Goal: Answer question/provide support

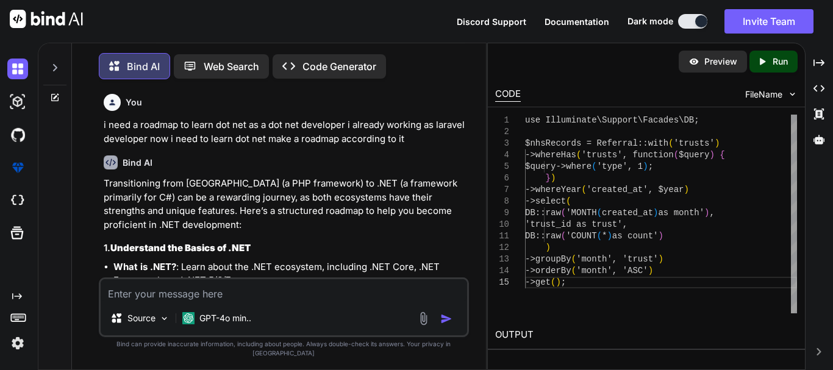
scroll to position [4543, 0]
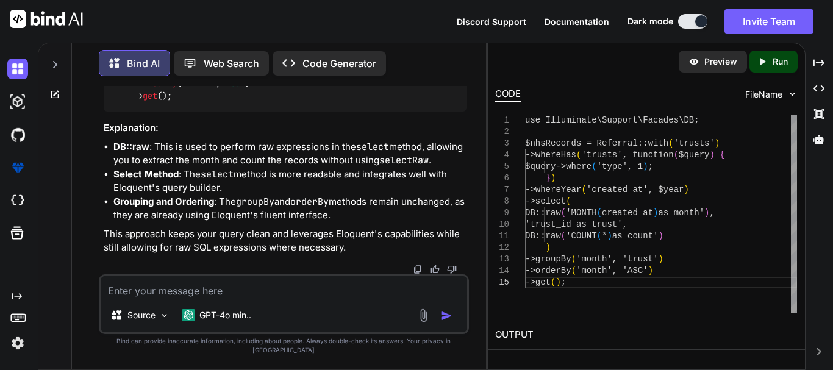
type textarea "i"
type textarea "x"
type textarea "i"
type textarea "x"
type textarea "i n"
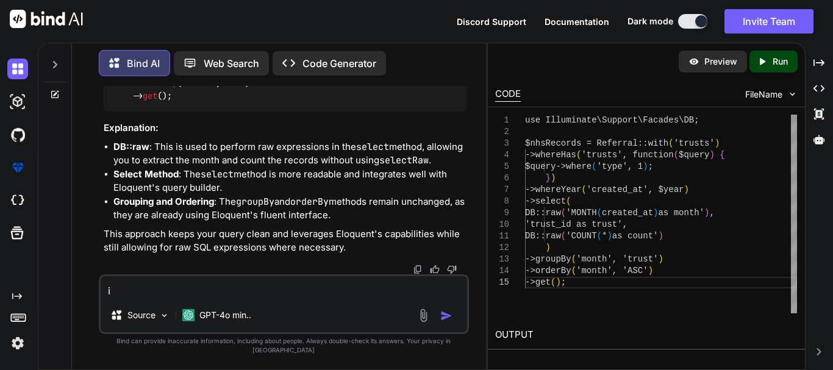
type textarea "x"
type textarea "i ne"
type textarea "x"
type textarea "i nee"
type textarea "x"
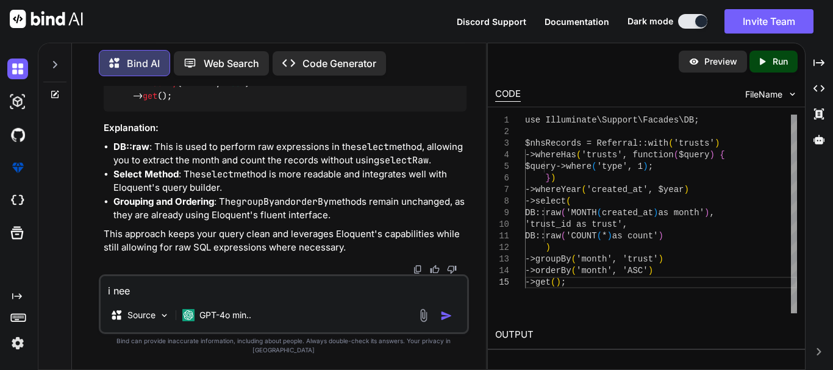
type textarea "i need"
type textarea "x"
type textarea "i need"
type textarea "x"
type textarea "i need t"
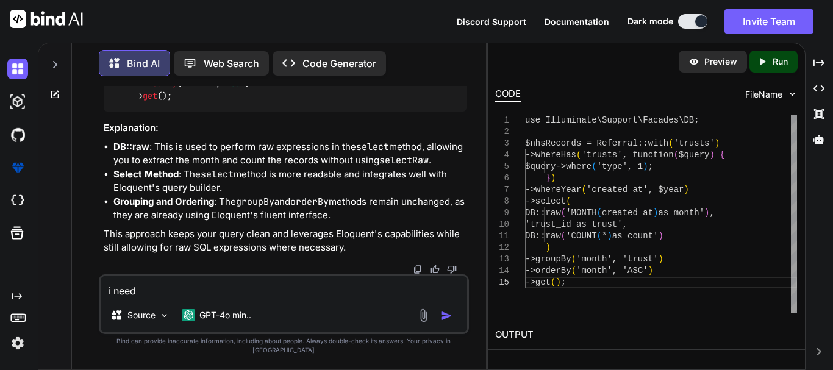
type textarea "x"
type textarea "i need to"
type textarea "x"
type textarea "i need to"
type textarea "x"
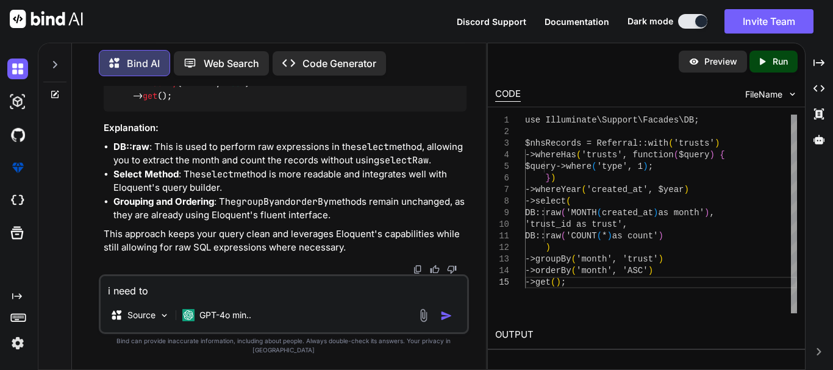
type textarea "i need to s"
type textarea "x"
type textarea "i need to sh"
type textarea "x"
type textarea "i need to sho"
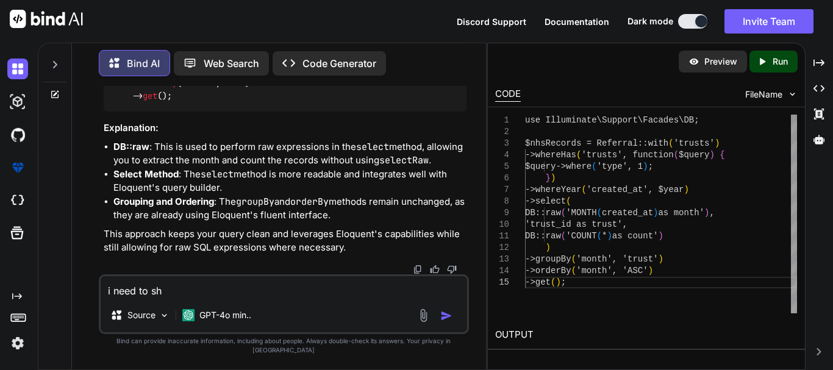
type textarea "x"
type textarea "i need to show"
type textarea "x"
type textarea "i need to show"
type textarea "x"
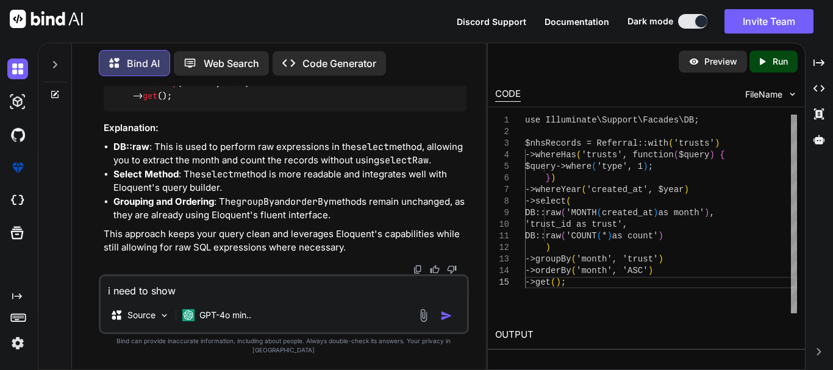
type textarea "i need to show t"
type textarea "x"
type textarea "i need to show th"
type textarea "x"
type textarea "i need to show thi"
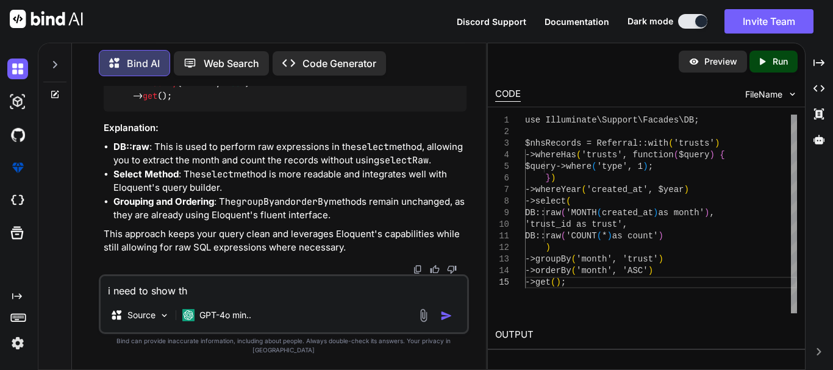
type textarea "x"
type textarea "i need to show this"
type textarea "x"
type textarea "i need to show this"
type textarea "x"
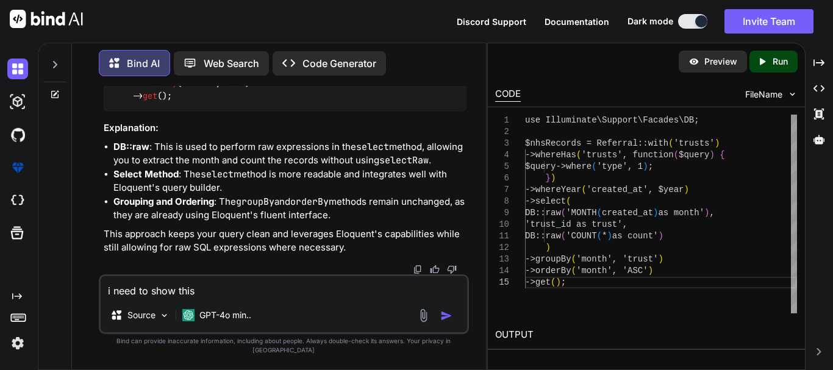
type textarea "i need to show this k"
type textarea "x"
type textarea "i need to show this ki"
type textarea "x"
type textarea "i need to show this kin"
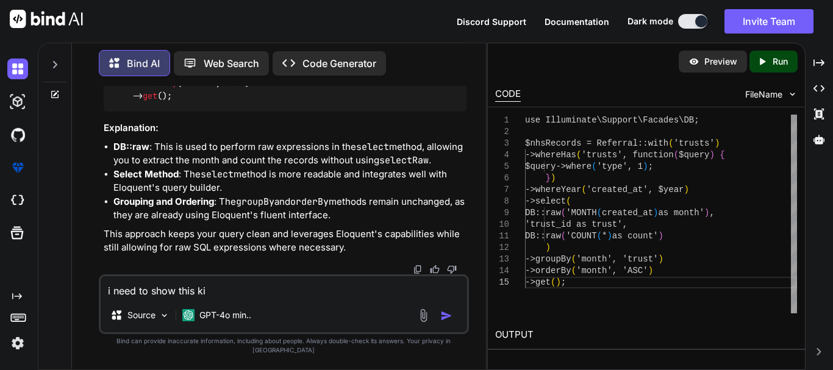
type textarea "x"
type textarea "i need to show this kind"
type textarea "x"
type textarea "i need to show this kind"
type textarea "x"
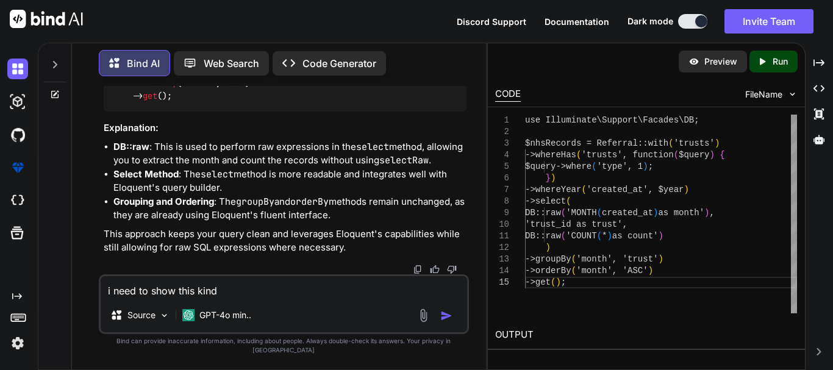
type textarea "i need to show this kind o"
type textarea "x"
type textarea "i need to show this kind of"
type textarea "x"
type textarea "i need to show this kind of"
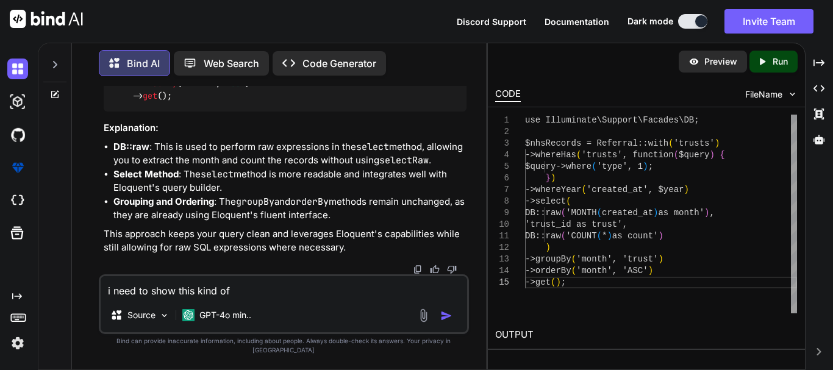
type textarea "x"
type textarea "i need to show this kind of d"
type textarea "x"
type textarea "i need to show this kind of da"
type textarea "x"
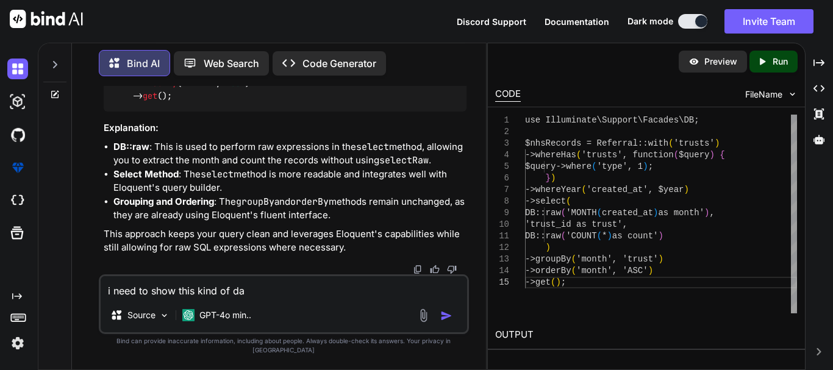
type textarea "i need to show this kind of dat"
type textarea "x"
type textarea "i need to show this kind of data"
type textarea "x"
type textarea "i need to show this kind of data"
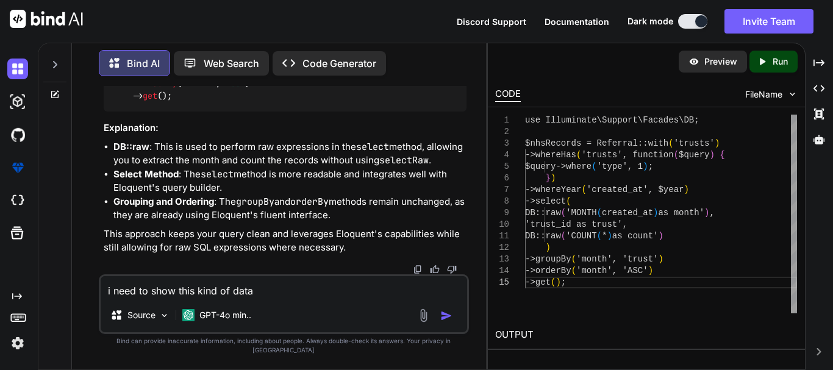
type textarea "x"
type textarea "i need to show this kind of data 0 : {month: 'Aug', trust: 'Coventry and Warwic…"
type textarea "x"
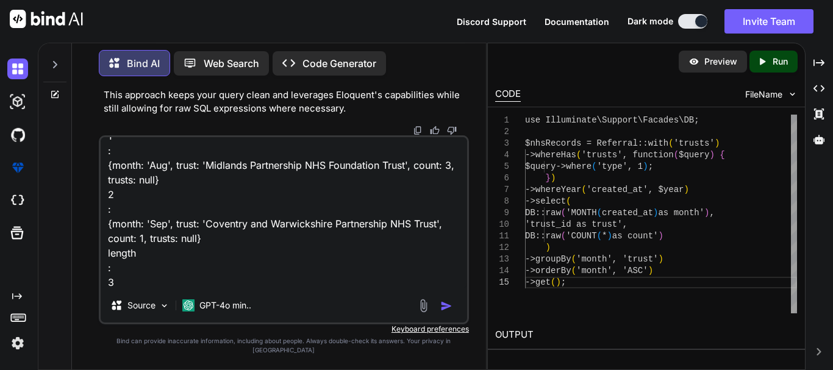
type textarea "i need to show this kind of data 0 : {month: 'Aug', trust: 'Coventry and Warwic…"
type textarea "x"
type textarea "i need to show this kind of data 0 : {month: 'Aug', trust: 'Coventry and Warwic…"
type textarea "x"
type textarea "i need to show this kind of data 0 : {month: 'Aug', trust: 'Coventry and Warwic…"
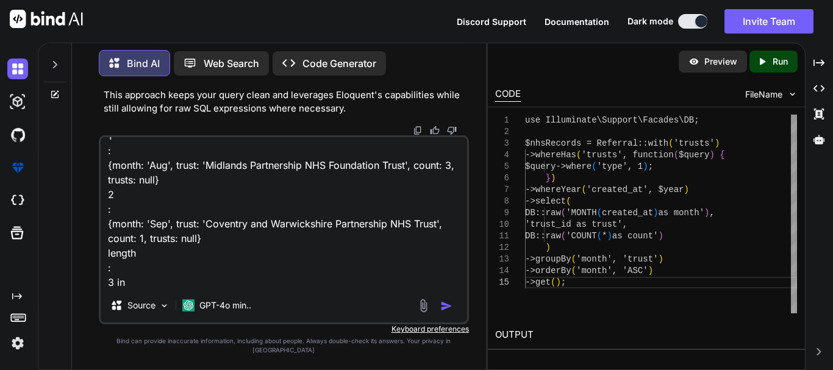
type textarea "x"
type textarea "i need to show this kind of data 0 : {month: 'Aug', trust: 'Coventry and Warwic…"
type textarea "x"
paste textarea "const trustType = [ "Coventry and Warwickshire Partnership NHS Trust", "Midland…"
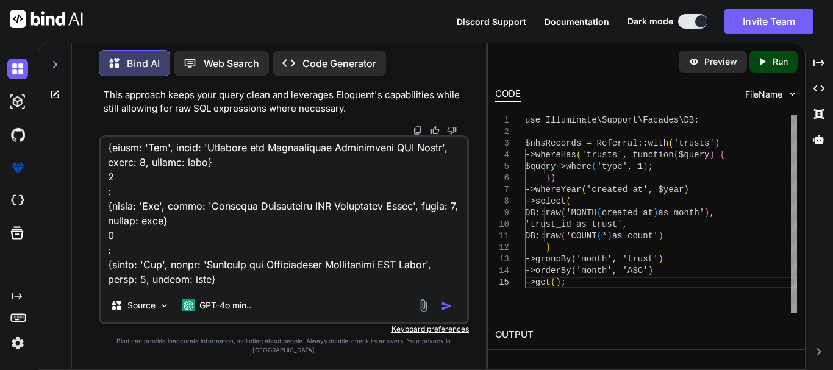
scroll to position [0, 0]
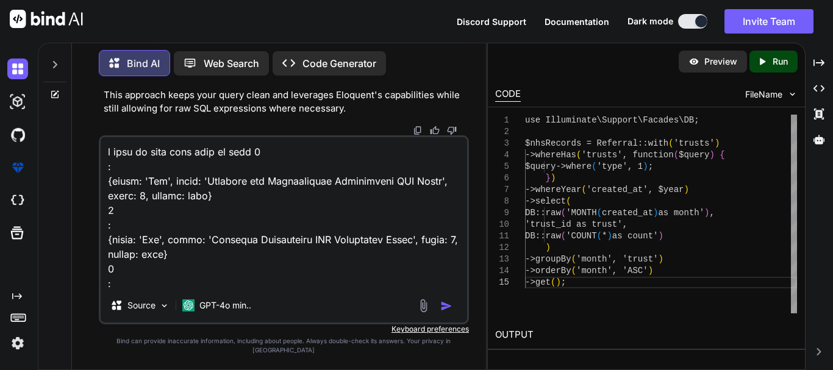
drag, startPoint x: 437, startPoint y: 190, endPoint x: 204, endPoint y: 193, distance: 232.5
click at [204, 193] on textarea at bounding box center [284, 212] width 367 height 151
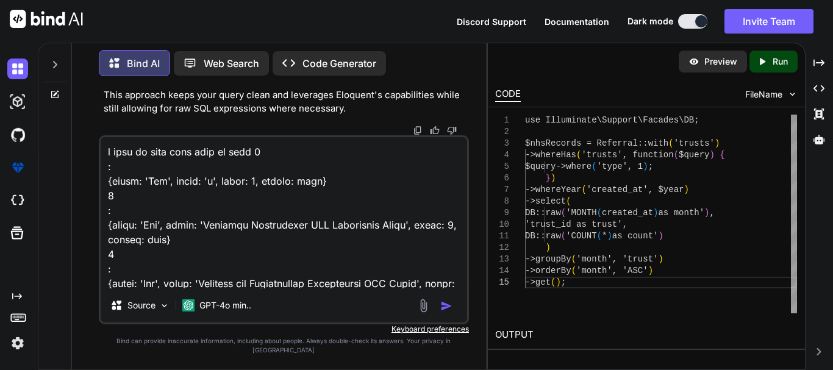
drag, startPoint x: 407, startPoint y: 236, endPoint x: 203, endPoint y: 234, distance: 203.8
click at [203, 234] on textarea at bounding box center [284, 212] width 367 height 151
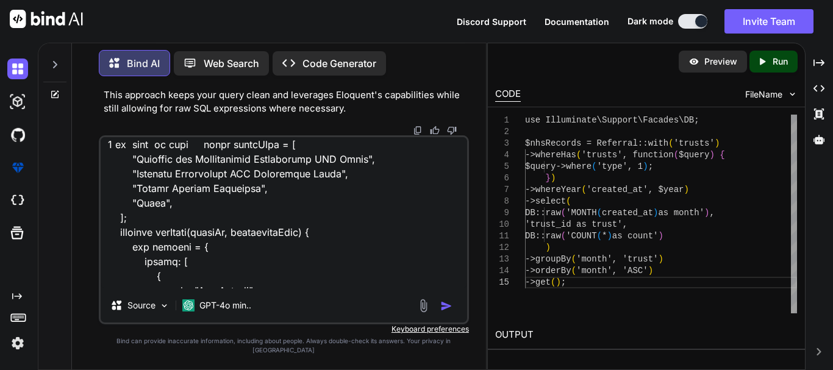
scroll to position [122, 0]
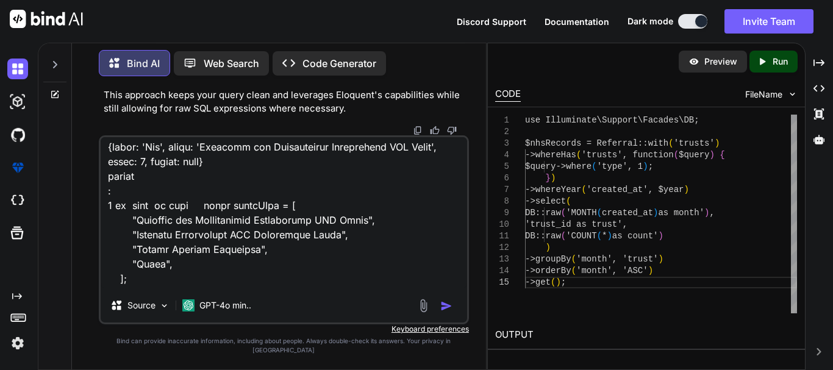
drag, startPoint x: 367, startPoint y: 231, endPoint x: 134, endPoint y: 229, distance: 233.1
click at [134, 229] on textarea at bounding box center [284, 212] width 367 height 151
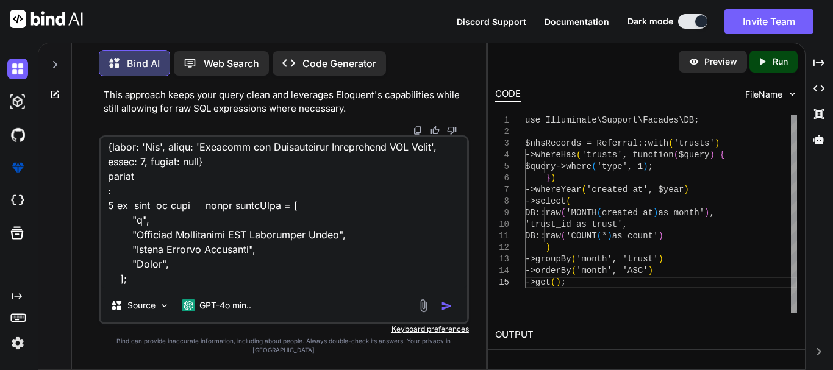
drag, startPoint x: 336, startPoint y: 243, endPoint x: 135, endPoint y: 245, distance: 201.4
click at [135, 245] on textarea at bounding box center [284, 212] width 367 height 151
drag, startPoint x: 250, startPoint y: 257, endPoint x: 135, endPoint y: 264, distance: 114.9
click at [135, 264] on textarea at bounding box center [284, 212] width 367 height 151
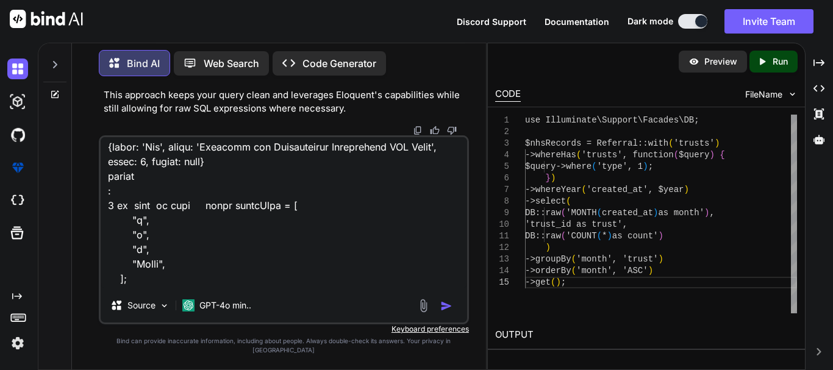
click at [156, 276] on textarea at bounding box center [284, 212] width 367 height 151
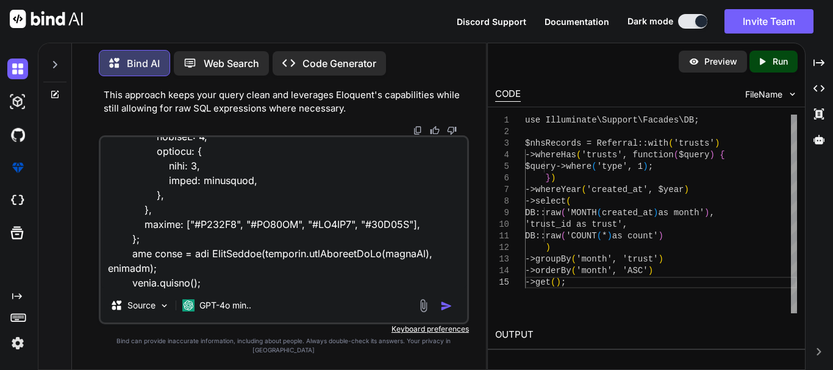
scroll to position [1467, 0]
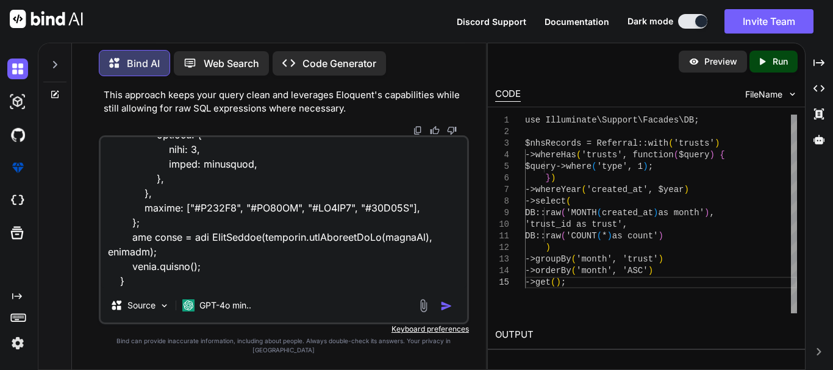
click at [147, 289] on textarea at bounding box center [284, 212] width 367 height 151
type textarea "i need to show this kind of data 0 : {month: 'Aug', trust: 'x', count: 2, trust…"
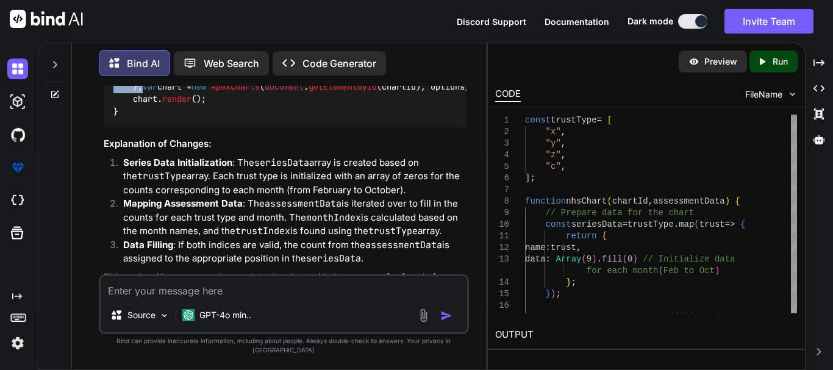
scroll to position [5232, 0]
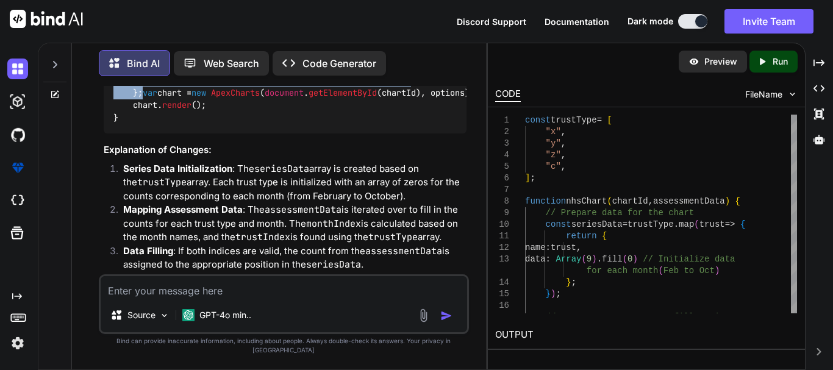
drag, startPoint x: 148, startPoint y: 201, endPoint x: 109, endPoint y: 124, distance: 86.0
copy code "// Prepare data for the chart const seriesData = trustType. map ( trust => { re…"
